Goal: Contribute content: Contribute content

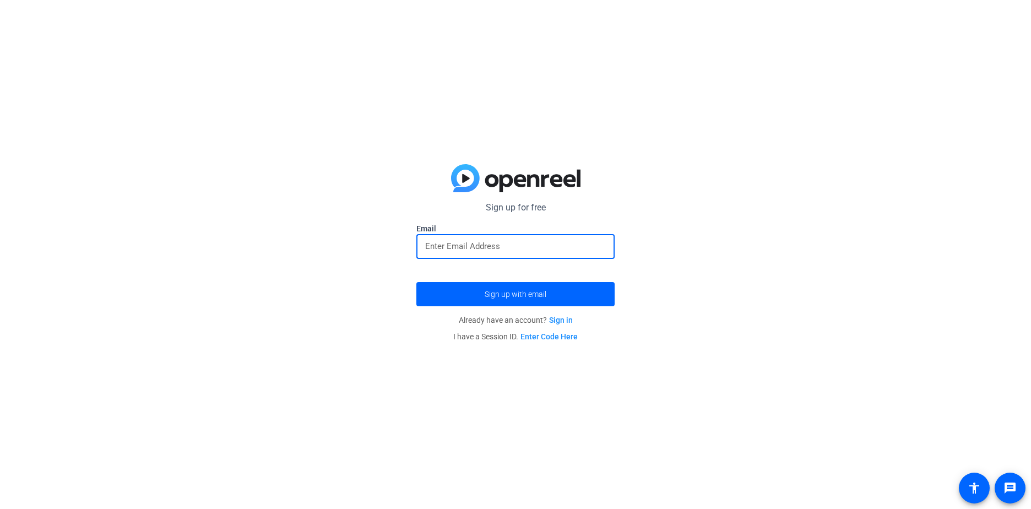
click at [483, 247] on input "email" at bounding box center [515, 246] width 181 height 13
type input "[EMAIL_ADDRESS][DOMAIN_NAME]"
click at [501, 294] on span "Sign up with email" at bounding box center [516, 294] width 62 height 0
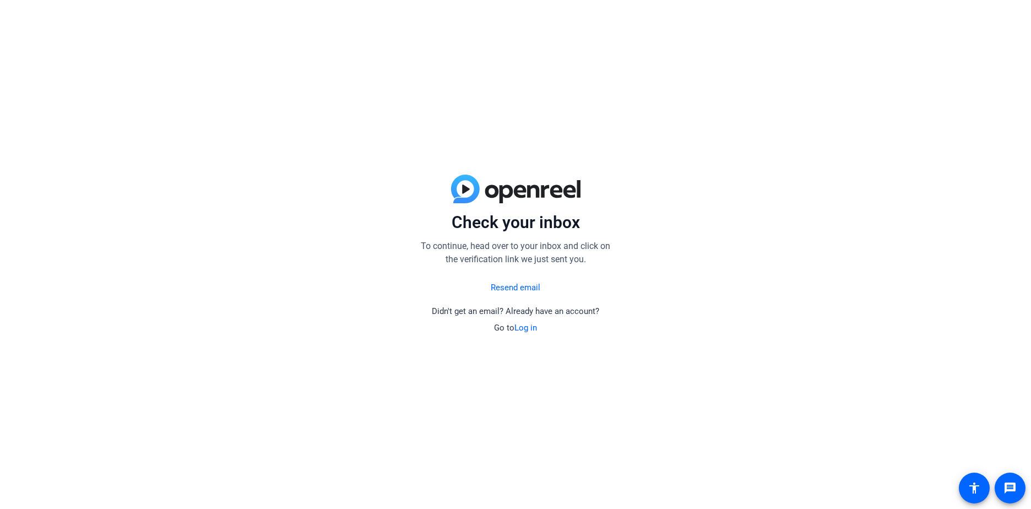
click at [677, 300] on div "Check your inbox To continue, head over to your inbox and click on the verifica…" at bounding box center [515, 254] width 1031 height 509
click at [522, 288] on link "Resend email" at bounding box center [516, 288] width 50 height 13
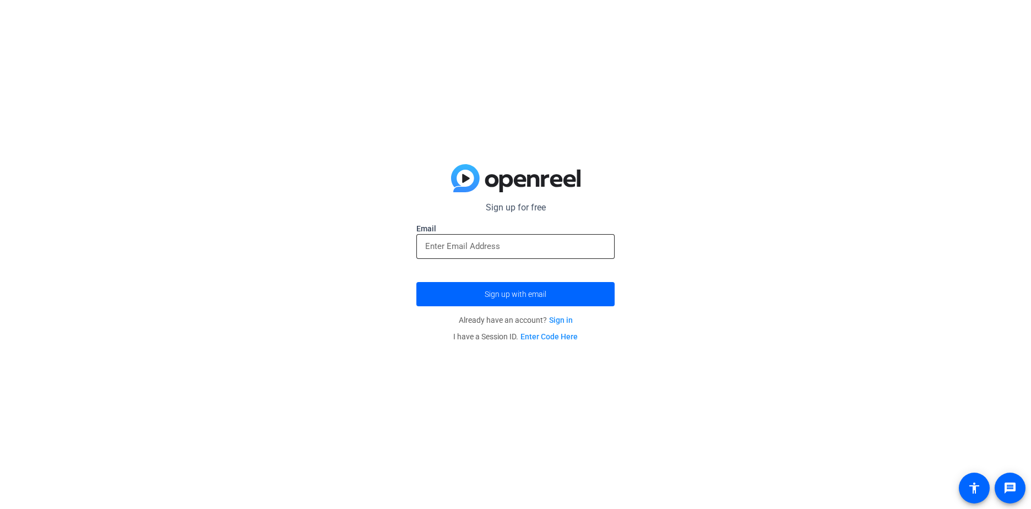
click at [475, 250] on input "email" at bounding box center [515, 246] width 181 height 13
type input "[EMAIL_ADDRESS][DOMAIN_NAME]"
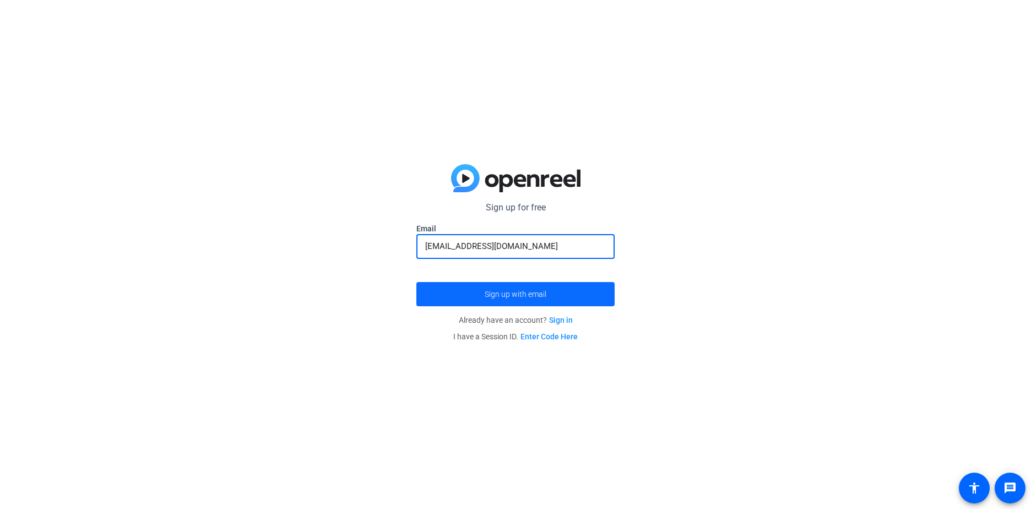
click at [507, 294] on span "Sign up with email" at bounding box center [516, 294] width 62 height 0
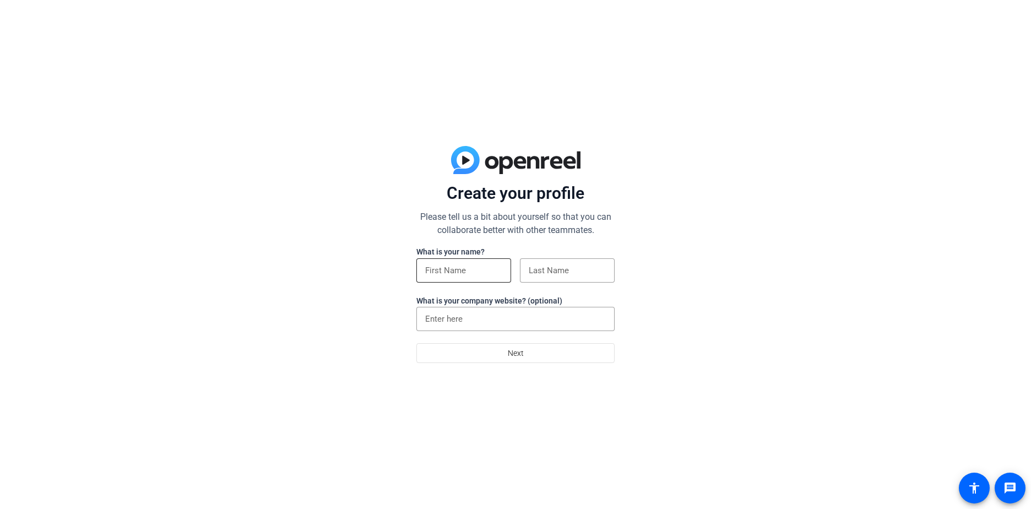
click at [449, 267] on input at bounding box center [463, 270] width 77 height 13
type input "[PERSON_NAME]"
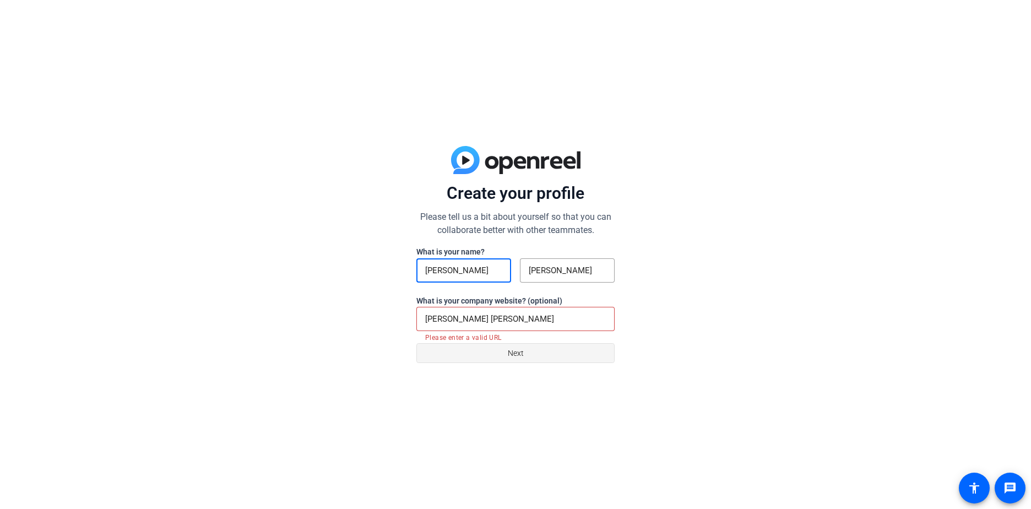
click at [512, 354] on span "Next" at bounding box center [516, 353] width 16 height 21
click at [504, 311] on div "[PERSON_NAME] [PERSON_NAME]" at bounding box center [515, 319] width 181 height 24
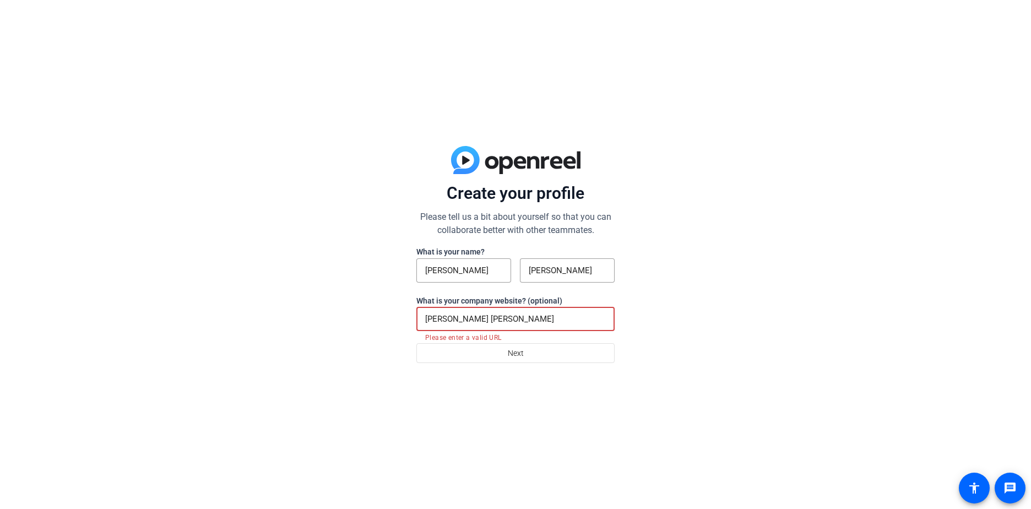
drag, startPoint x: 518, startPoint y: 317, endPoint x: 252, endPoint y: 329, distance: 265.8
click at [252, 329] on div "Create your profile Please tell us a bit about yourself so that you can collabo…" at bounding box center [515, 254] width 1031 height 509
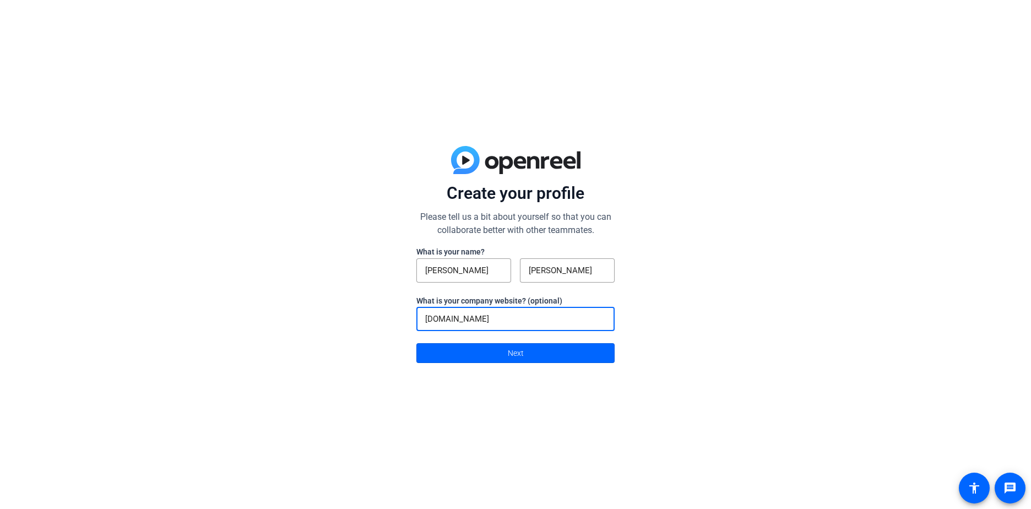
type input "[DOMAIN_NAME]"
click at [519, 352] on span "Next" at bounding box center [516, 353] width 16 height 21
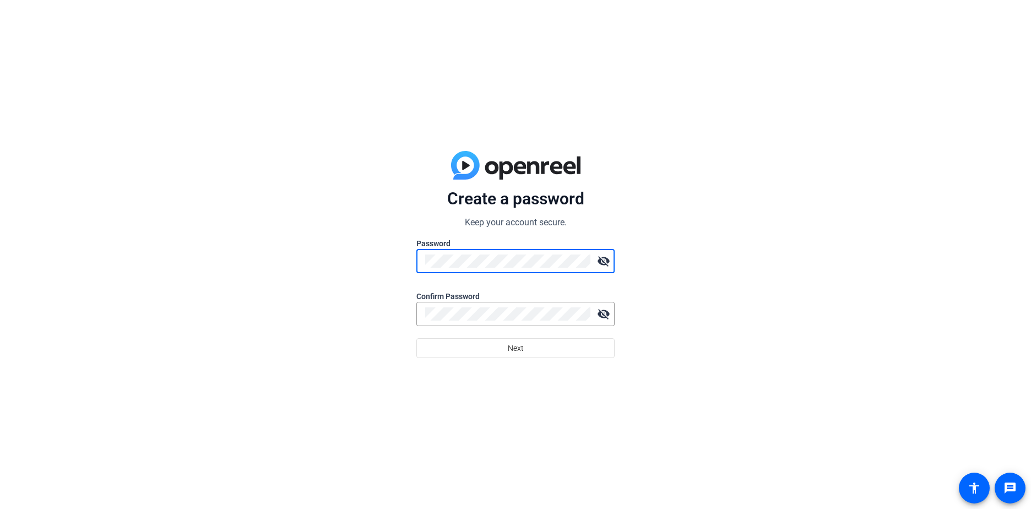
click at [0, 509] on nordpass-autofill-portal at bounding box center [0, 509] width 0 height 0
drag, startPoint x: 493, startPoint y: 314, endPoint x: 503, endPoint y: 348, distance: 35.6
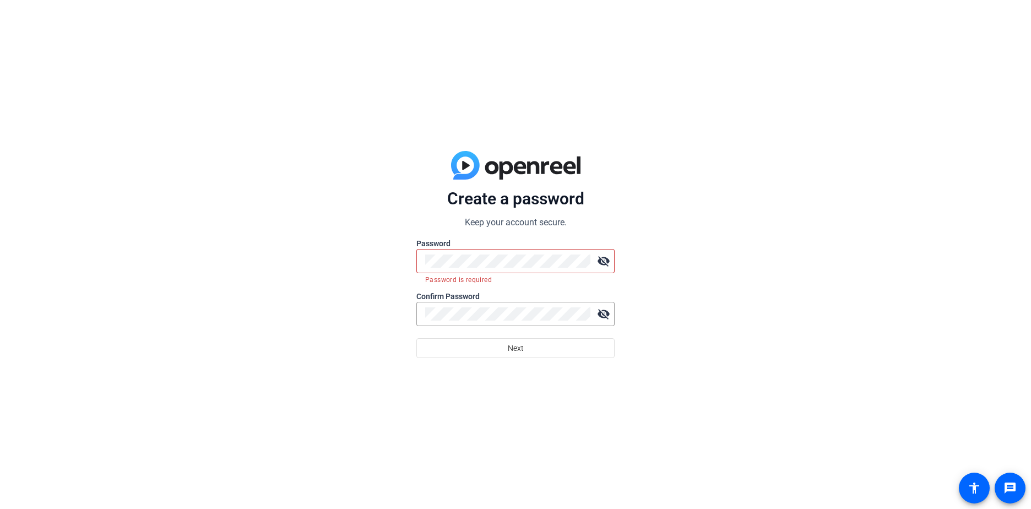
click at [0, 509] on nordpass-autofill-portal at bounding box center [0, 509] width 0 height 0
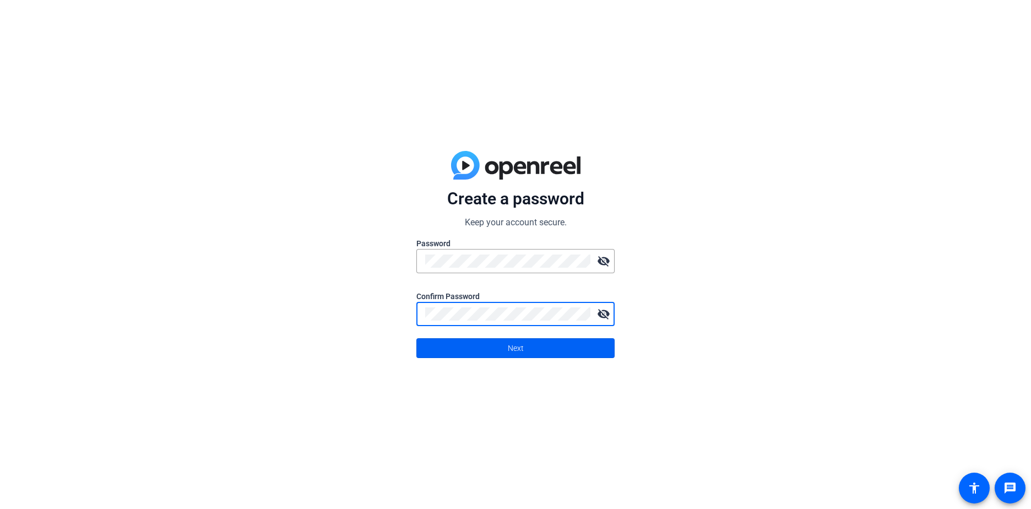
click at [520, 346] on span "Next" at bounding box center [516, 348] width 16 height 21
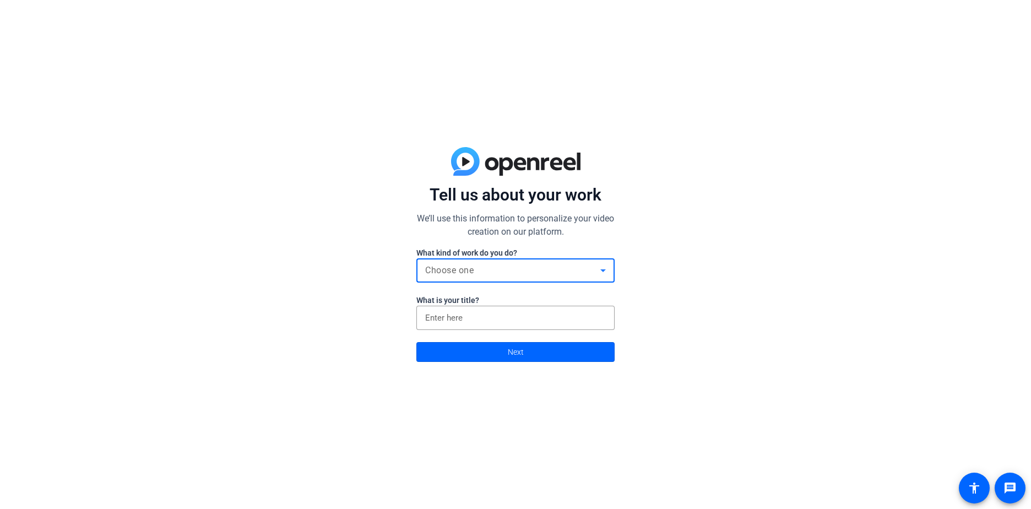
click at [498, 269] on div "Choose one" at bounding box center [512, 270] width 175 height 13
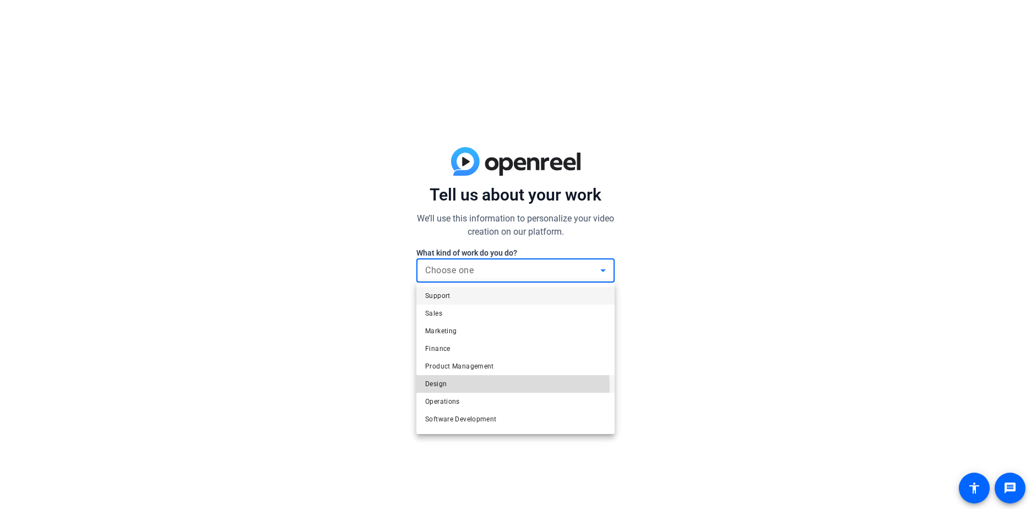
click at [491, 386] on mat-option "Design" at bounding box center [516, 384] width 198 height 18
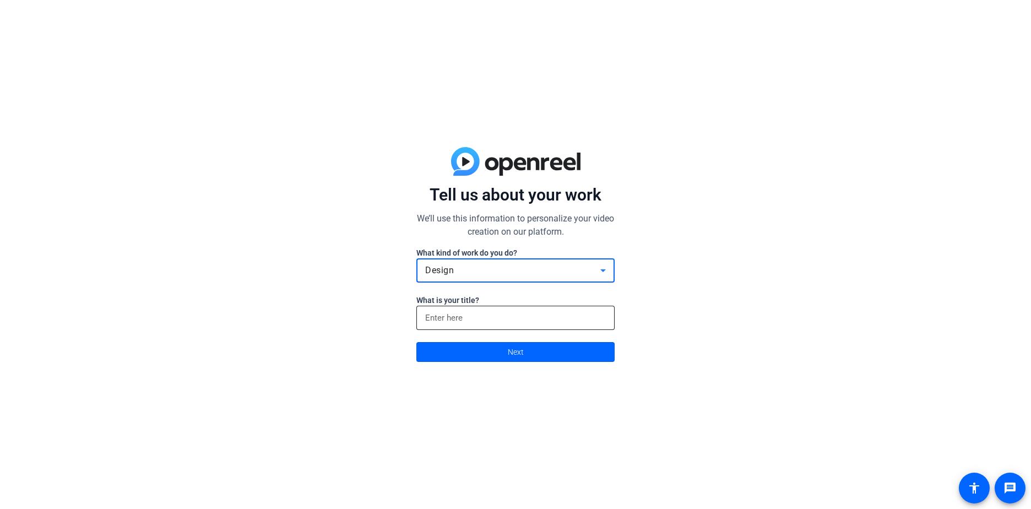
click at [488, 322] on input at bounding box center [515, 317] width 181 height 13
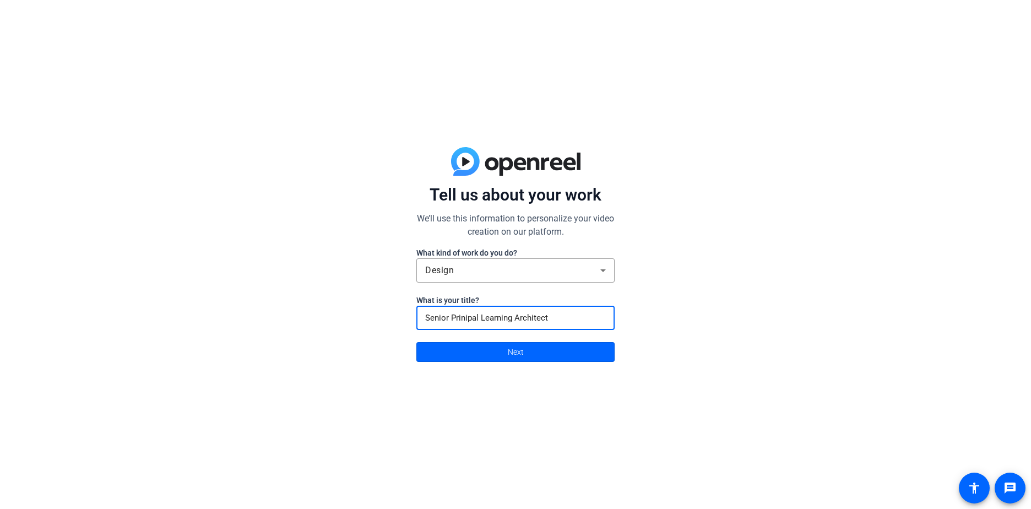
click at [463, 314] on input "Senior Prinipal Learning Architect" at bounding box center [515, 317] width 181 height 13
click at [467, 317] on input "Senior Prinipal Learning Architect" at bounding box center [515, 317] width 181 height 13
type input "Senior Principal Learning Architect"
click at [521, 350] on span "Next" at bounding box center [516, 352] width 16 height 21
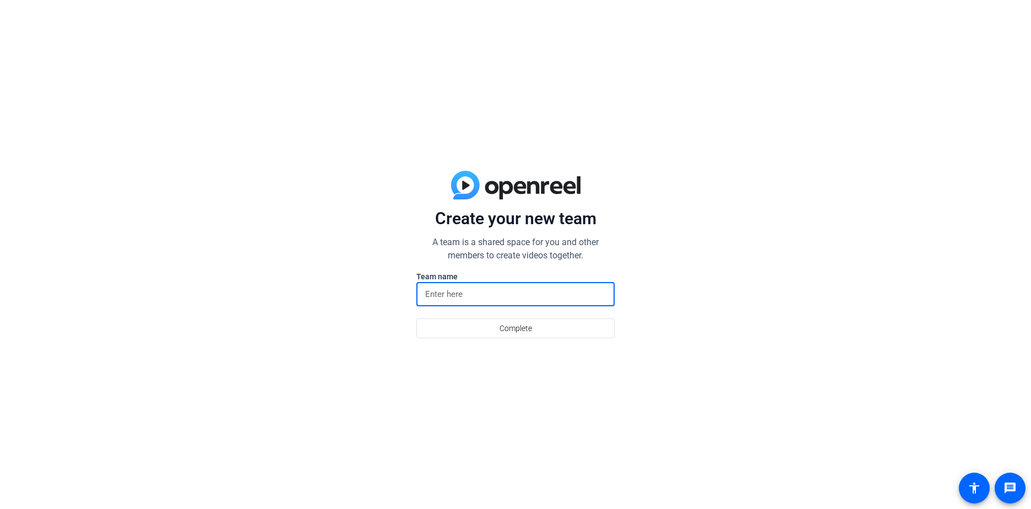
click at [458, 293] on input at bounding box center [515, 294] width 181 height 13
type input "HL Team"
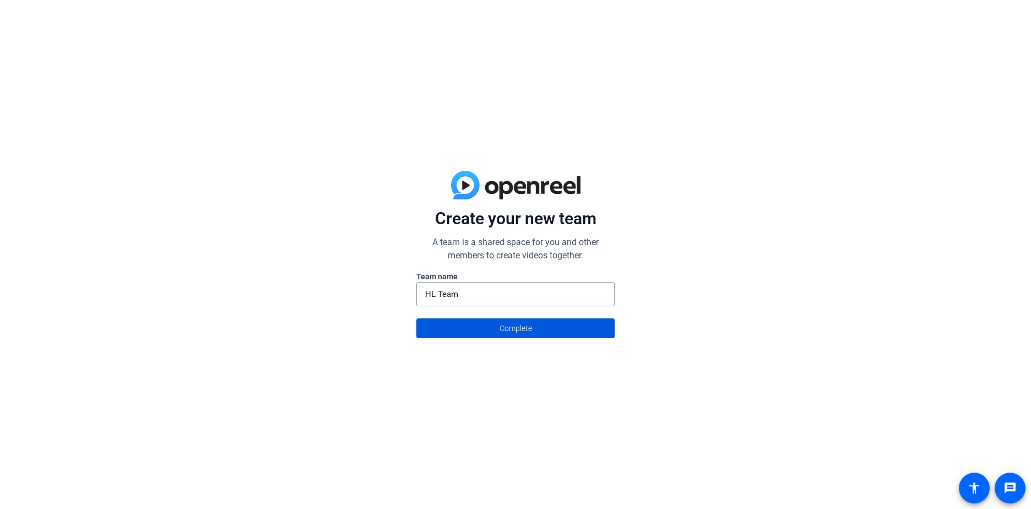
click at [541, 329] on span at bounding box center [515, 328] width 197 height 26
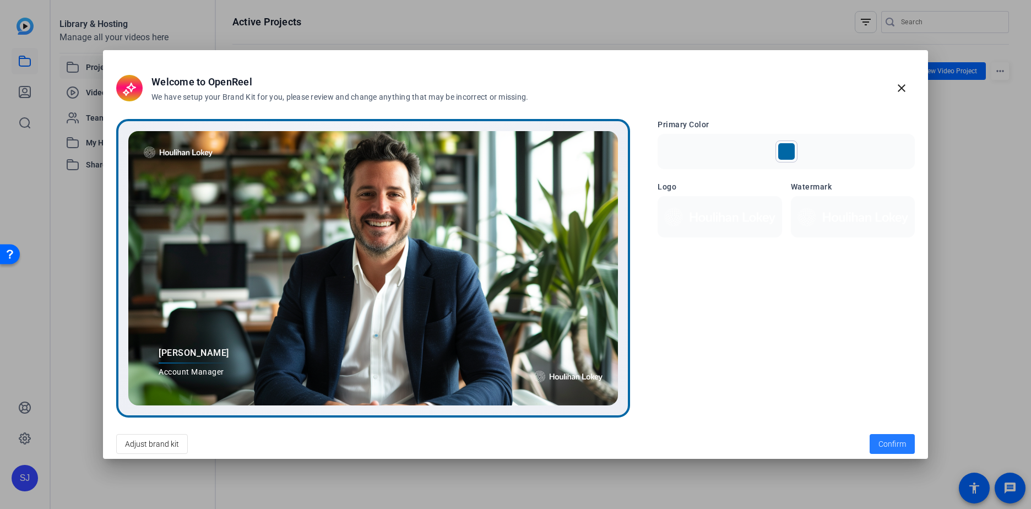
click at [884, 446] on span "Confirm" at bounding box center [893, 445] width 28 height 12
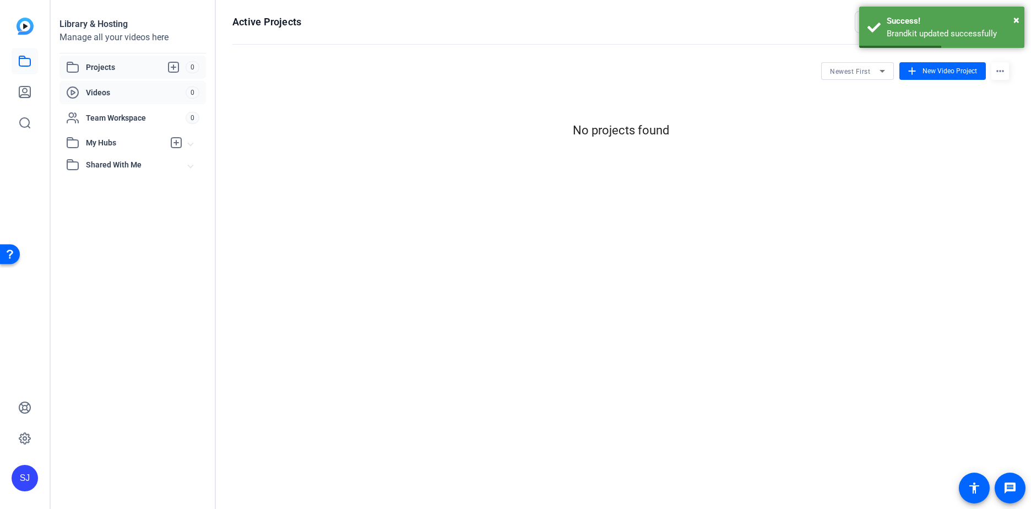
click at [111, 89] on span "Videos" at bounding box center [136, 92] width 100 height 11
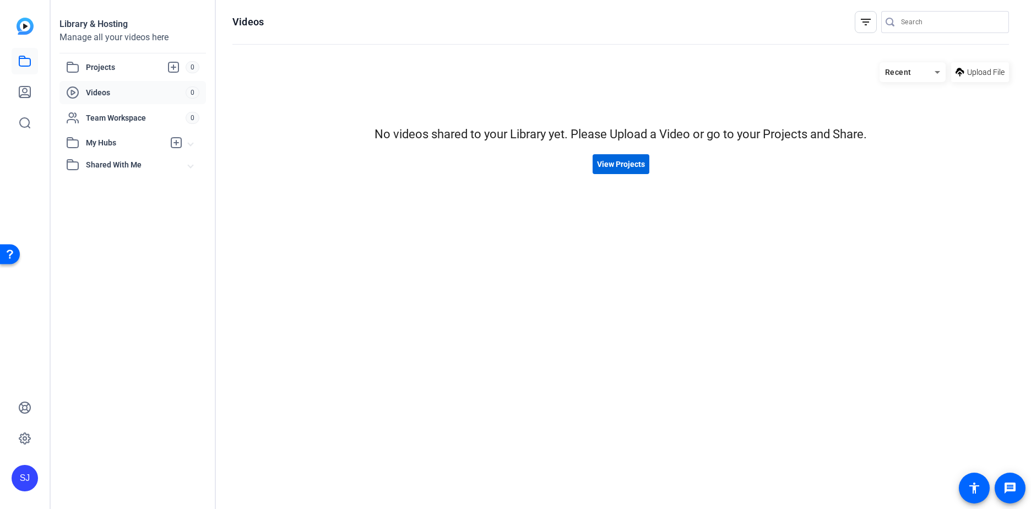
click at [603, 174] on span at bounding box center [621, 164] width 57 height 26
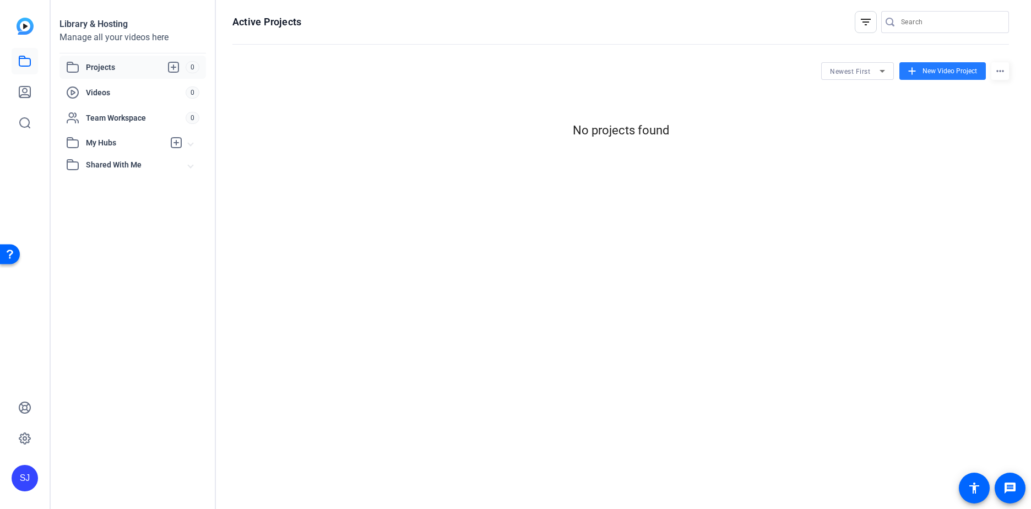
click at [934, 74] on span "New Video Project" at bounding box center [950, 71] width 55 height 10
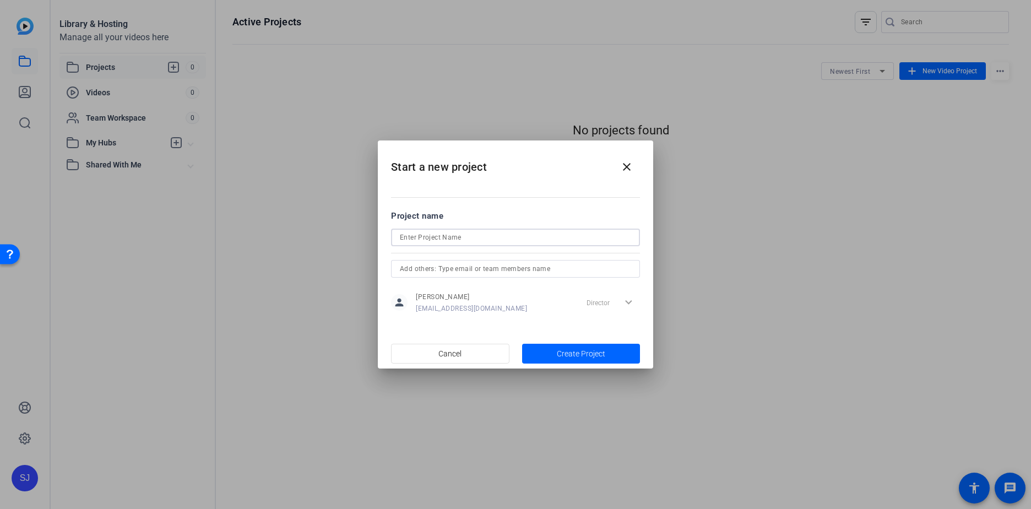
click at [481, 240] on input at bounding box center [515, 237] width 231 height 13
click at [494, 369] on nordpass-autofill-portal at bounding box center [515, 369] width 275 height 0
type input "[PERSON_NAME]"
click at [488, 277] on div at bounding box center [515, 269] width 231 height 18
click at [592, 355] on span "Create Project" at bounding box center [581, 354] width 48 height 12
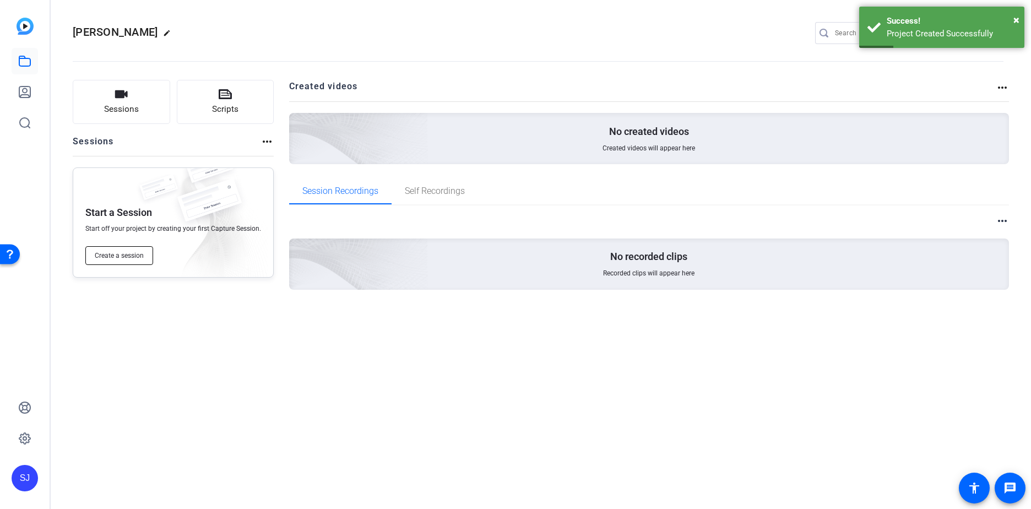
click at [125, 252] on span "Create a session" at bounding box center [119, 255] width 49 height 9
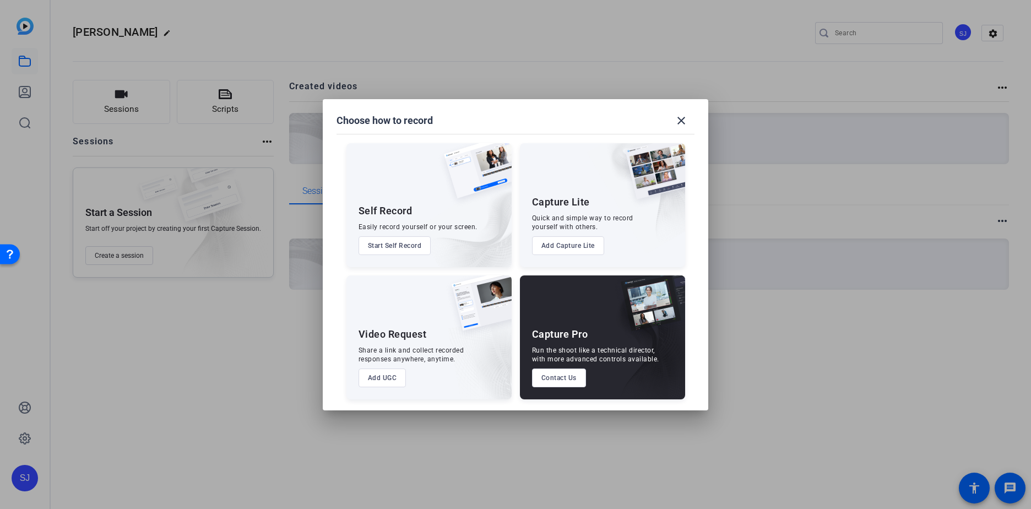
click at [391, 249] on button "Start Self Record" at bounding box center [395, 245] width 73 height 19
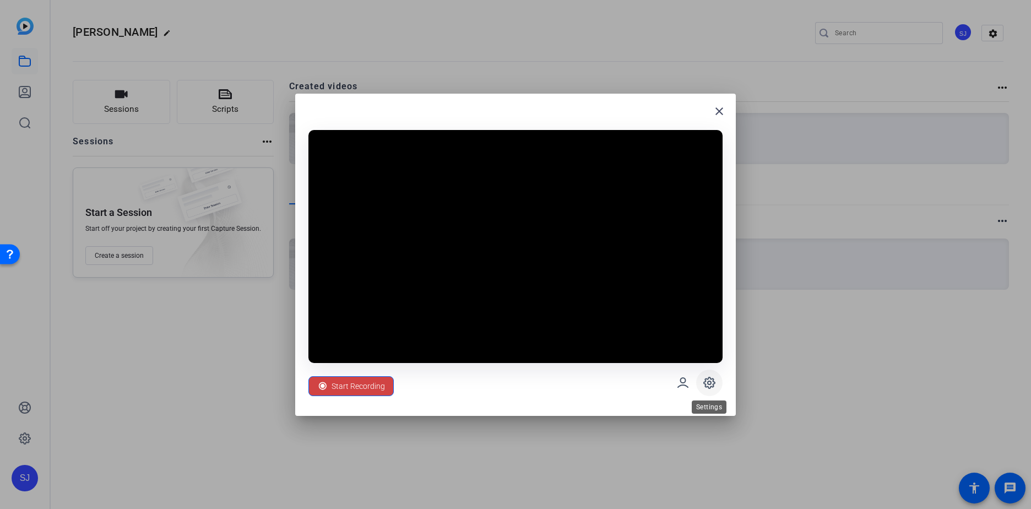
click at [708, 384] on icon at bounding box center [709, 382] width 3 height 3
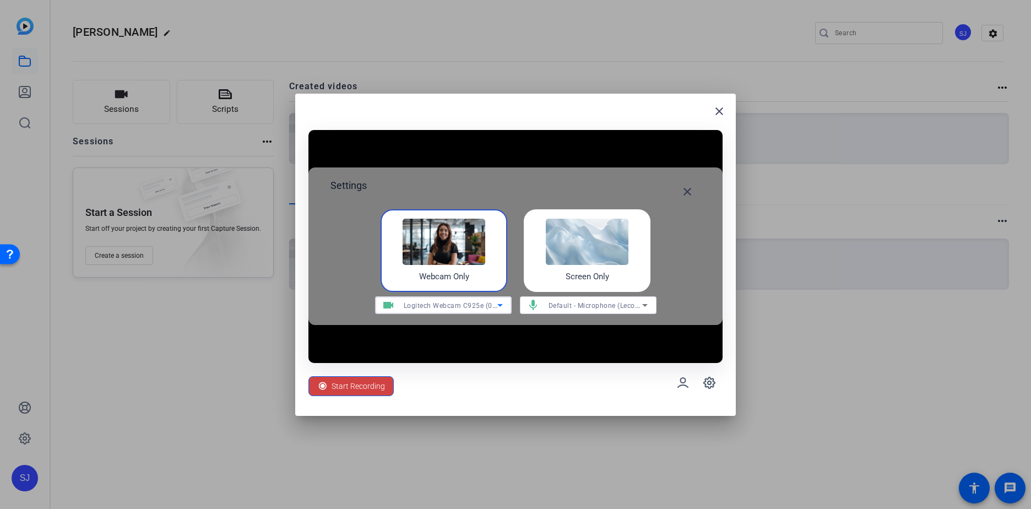
click at [483, 306] on span "Logitech Webcam C925e (046d:085b)" at bounding box center [465, 305] width 122 height 9
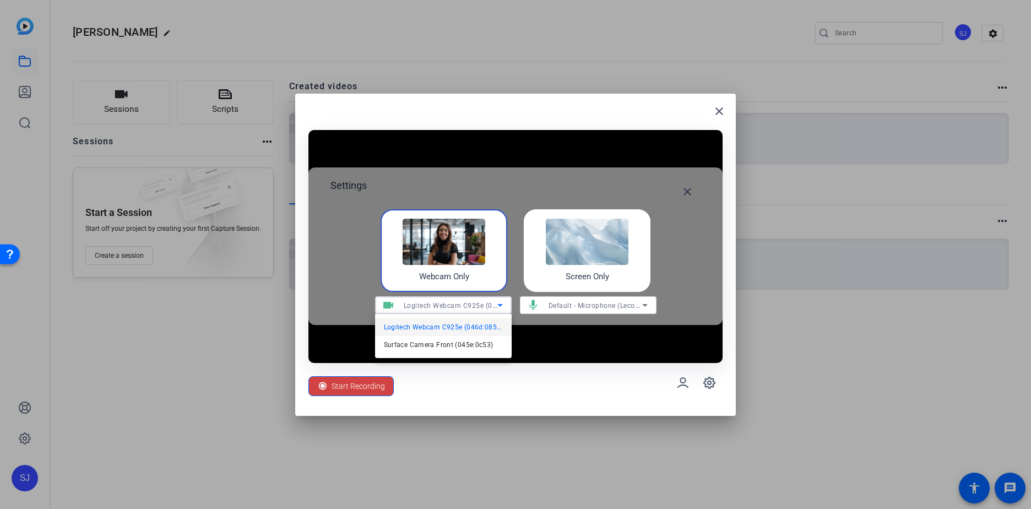
click at [483, 306] on div at bounding box center [515, 254] width 1031 height 509
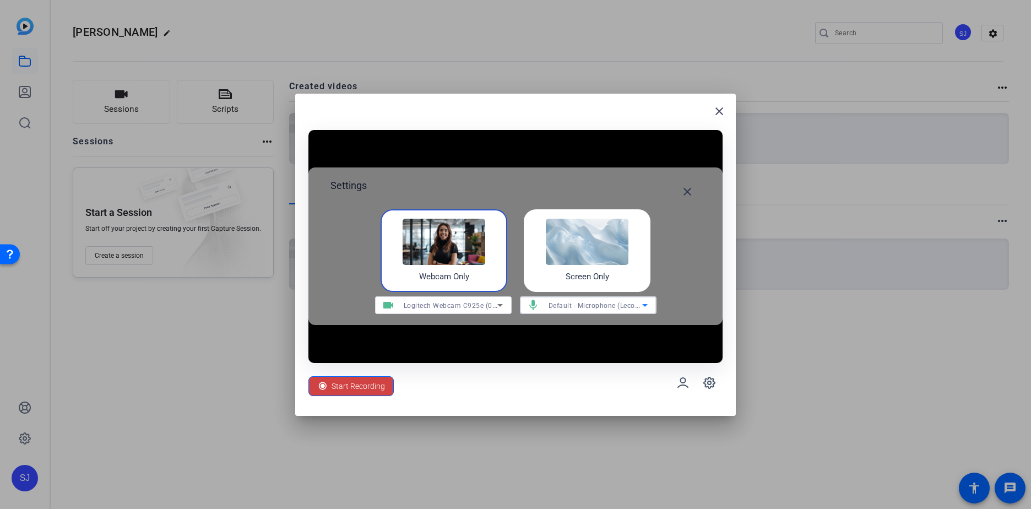
click at [573, 302] on span "Default - Microphone (Lecoph microphone) (0a67:6b22)" at bounding box center [639, 305] width 180 height 9
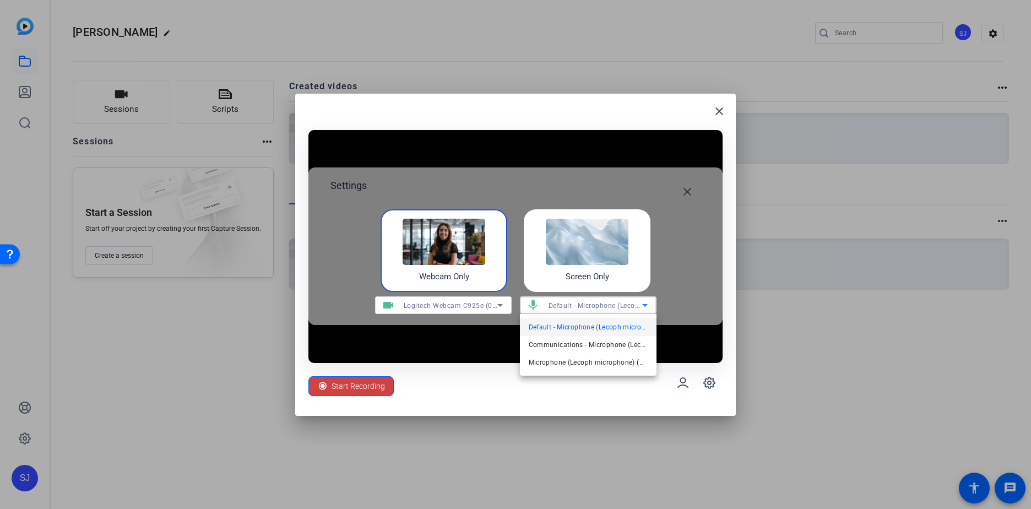
click at [584, 319] on mat-option "Default - Microphone (Lecoph microphone) (0a67:6b22)" at bounding box center [588, 327] width 137 height 18
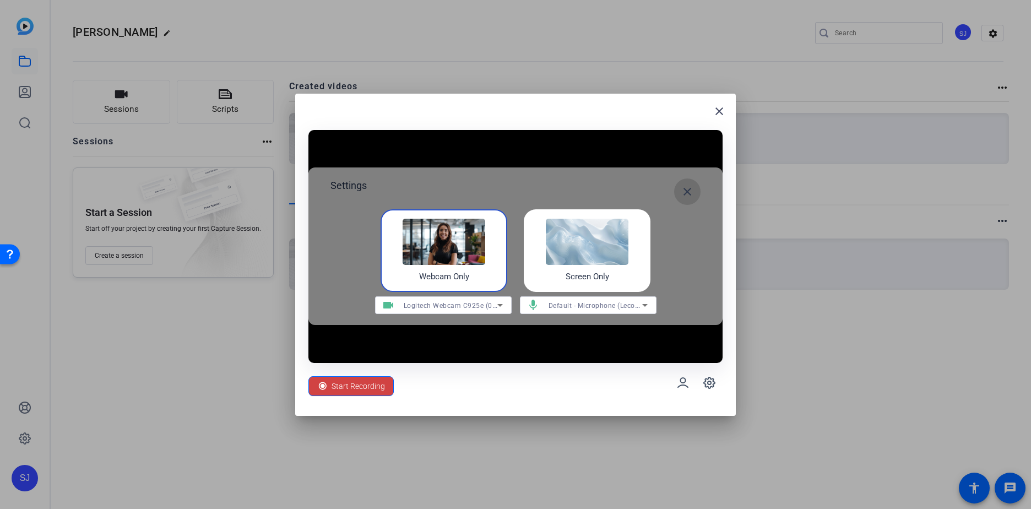
click at [689, 192] on mat-icon "close" at bounding box center [687, 191] width 13 height 13
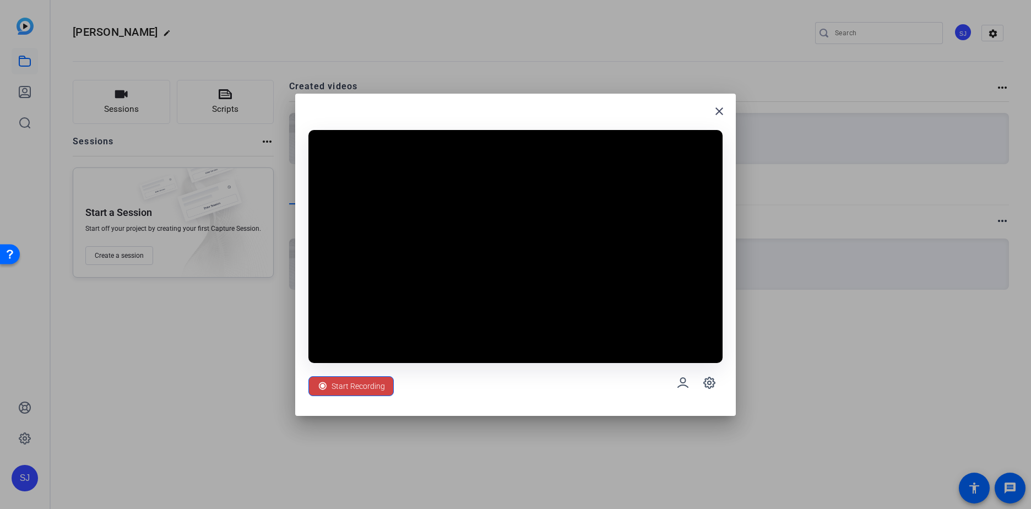
drag, startPoint x: 520, startPoint y: 105, endPoint x: 830, endPoint y: 104, distance: 310.2
click at [830, 104] on div "close Start Recording" at bounding box center [515, 254] width 1031 height 509
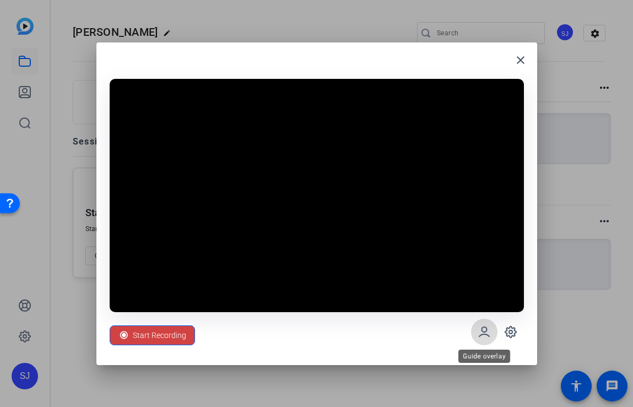
click at [485, 331] on icon at bounding box center [484, 331] width 10 height 9
click at [486, 332] on icon at bounding box center [484, 331] width 13 height 13
click at [514, 329] on icon at bounding box center [510, 331] width 11 height 11
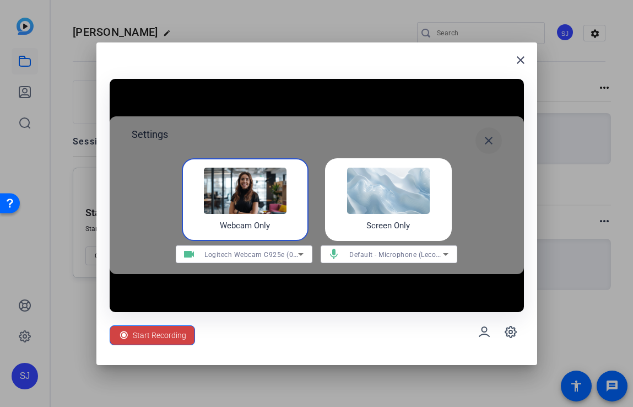
click at [485, 147] on mat-icon "close" at bounding box center [488, 140] width 13 height 13
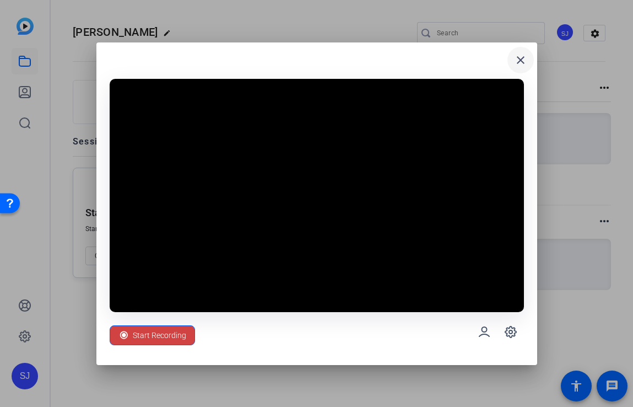
click at [522, 60] on mat-icon "close" at bounding box center [520, 59] width 13 height 13
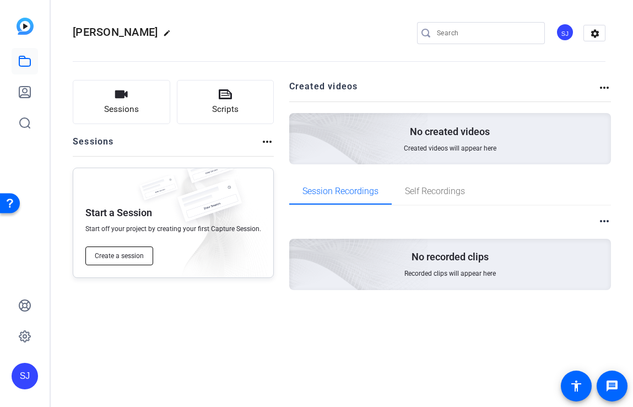
click at [128, 255] on span "Create a session" at bounding box center [119, 255] width 49 height 9
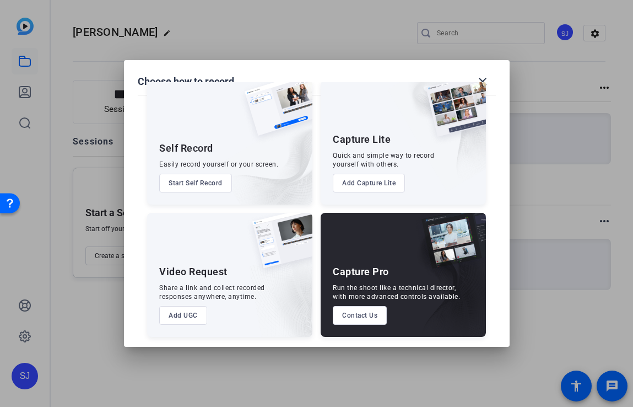
scroll to position [25, 0]
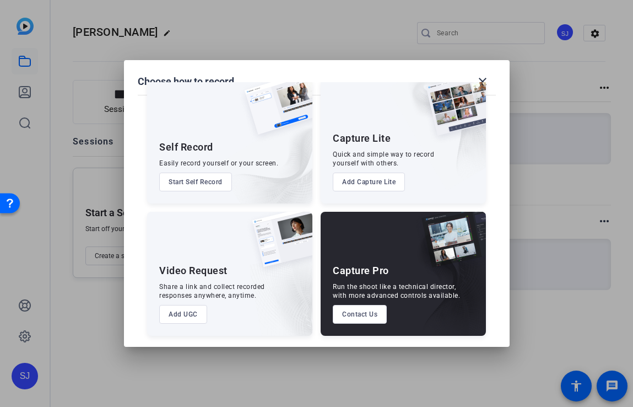
click at [377, 182] on button "Add Capture Lite" at bounding box center [369, 181] width 72 height 19
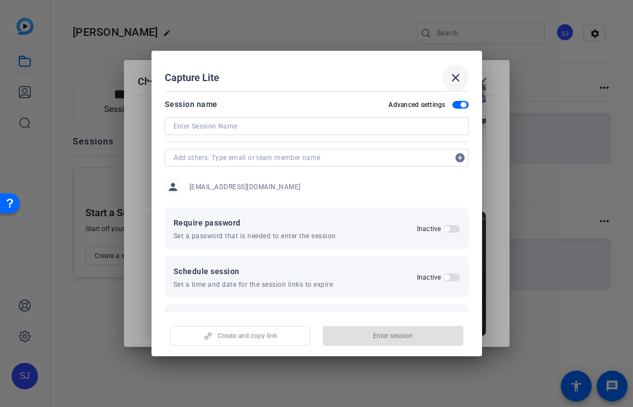
click at [456, 80] on mat-icon "close" at bounding box center [455, 77] width 13 height 13
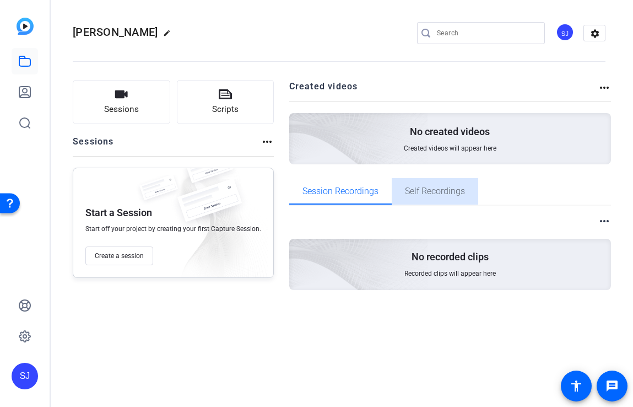
click at [456, 188] on span "Self Recordings" at bounding box center [435, 191] width 60 height 9
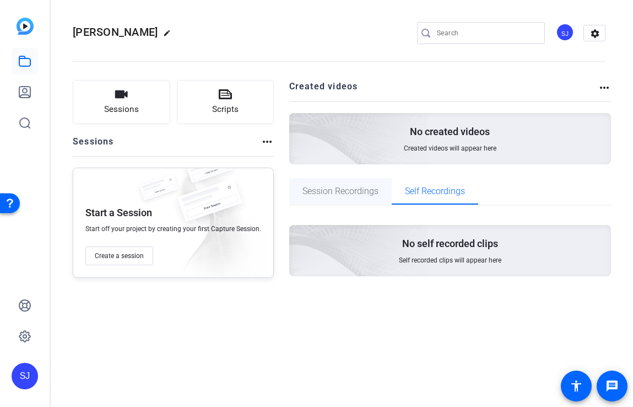
click at [338, 187] on span "Session Recordings" at bounding box center [340, 191] width 76 height 9
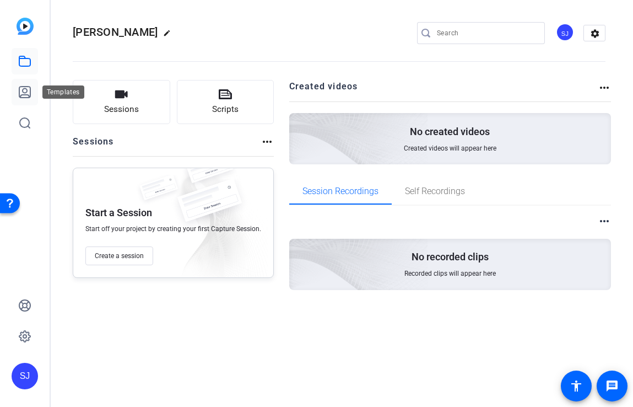
click at [23, 89] on icon at bounding box center [24, 91] width 13 height 13
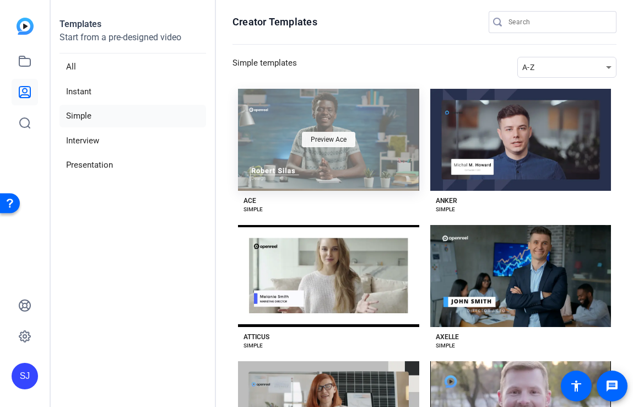
click at [333, 136] on span "Preview Ace" at bounding box center [329, 139] width 36 height 7
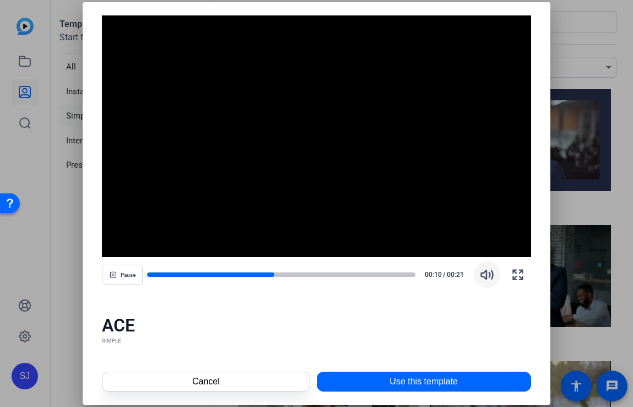
click at [488, 269] on icon "button" at bounding box center [486, 274] width 13 height 13
click at [488, 277] on icon "button" at bounding box center [486, 274] width 13 height 13
click at [138, 273] on span "button" at bounding box center [122, 274] width 40 height 26
click at [582, 42] on div at bounding box center [316, 203] width 633 height 407
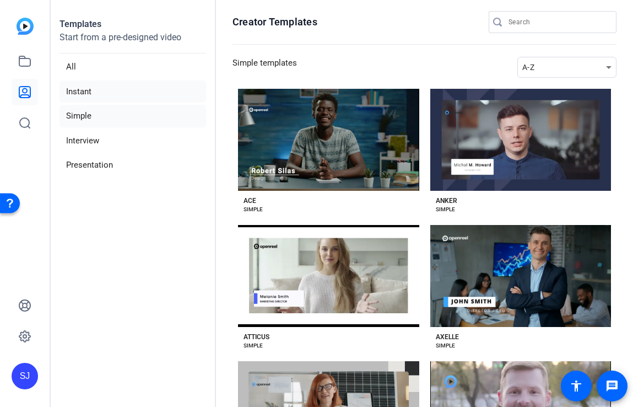
click at [75, 95] on li "Instant" at bounding box center [133, 91] width 147 height 23
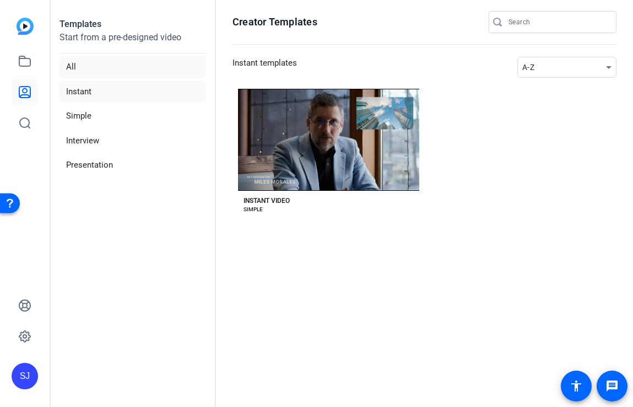
click at [70, 62] on li "All" at bounding box center [133, 67] width 147 height 23
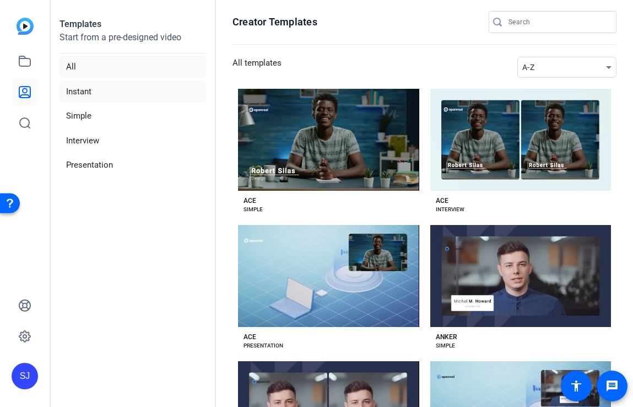
click at [75, 84] on li "Instant" at bounding box center [133, 91] width 147 height 23
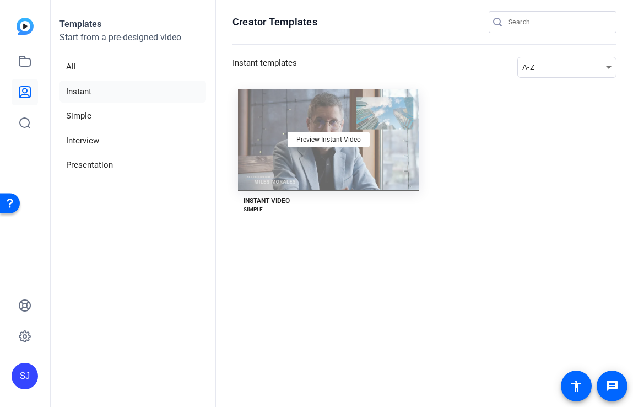
click at [283, 114] on div "Preview Instant Video" at bounding box center [328, 140] width 181 height 102
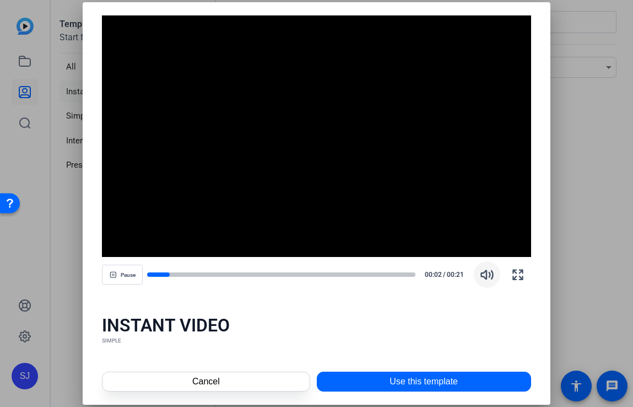
click at [488, 273] on icon "button" at bounding box center [486, 274] width 13 height 13
click at [488, 274] on icon "button" at bounding box center [486, 274] width 13 height 13
click at [139, 273] on span "button" at bounding box center [122, 274] width 40 height 26
click at [424, 380] on span "Use this template" at bounding box center [424, 381] width 68 height 13
